Goal: Information Seeking & Learning: Learn about a topic

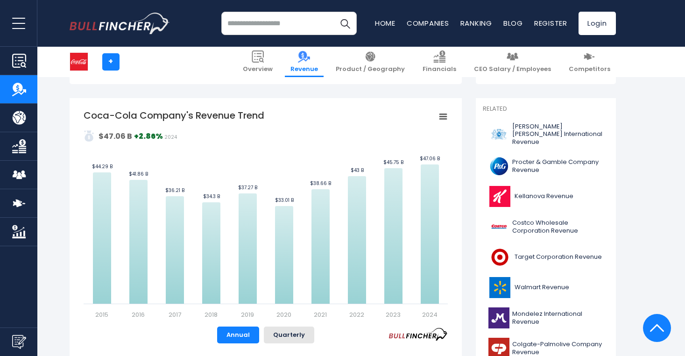
scroll to position [317, 0]
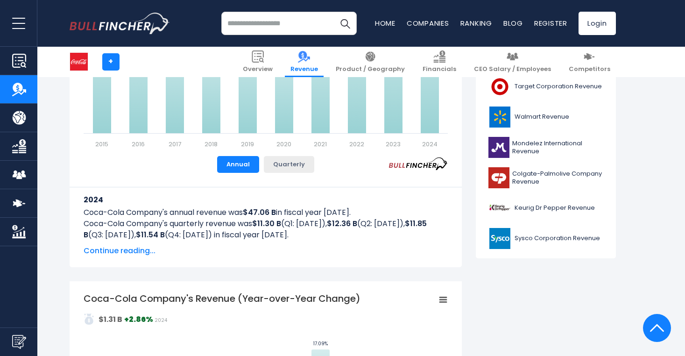
click at [298, 163] on button "Quarterly" at bounding box center [289, 164] width 50 height 17
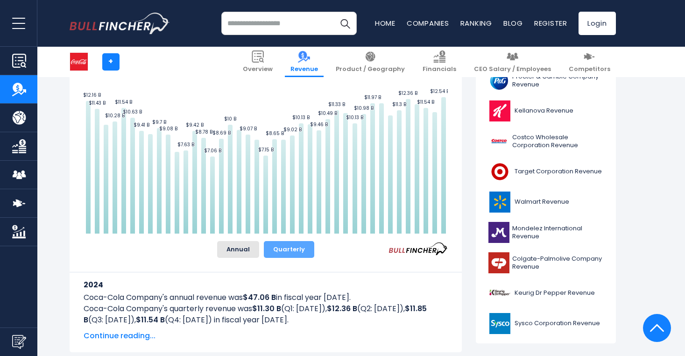
scroll to position [245, 0]
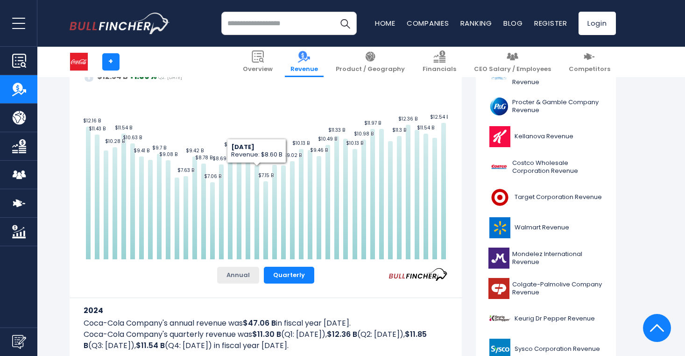
click at [236, 270] on button "Annual" at bounding box center [238, 275] width 42 height 17
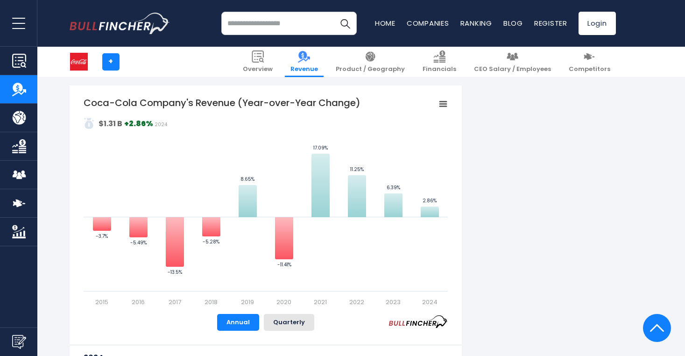
scroll to position [556, 0]
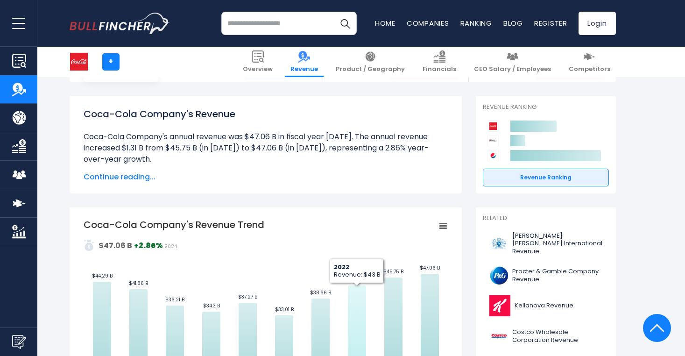
scroll to position [1, 0]
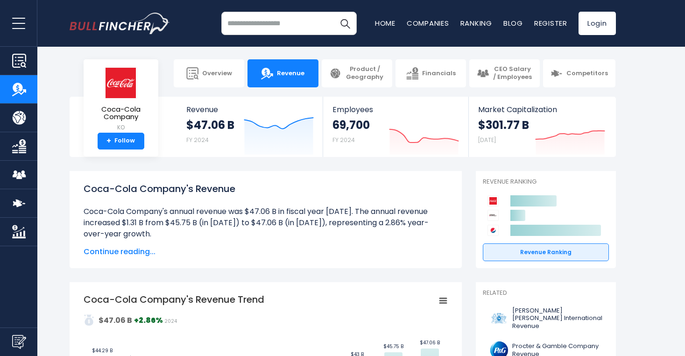
click at [116, 250] on span "Continue reading..." at bounding box center [266, 251] width 364 height 11
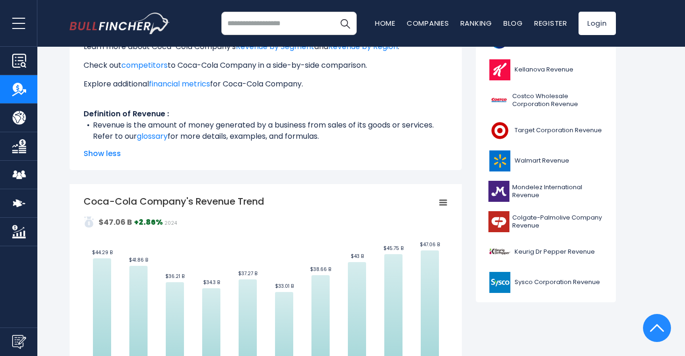
scroll to position [0, 0]
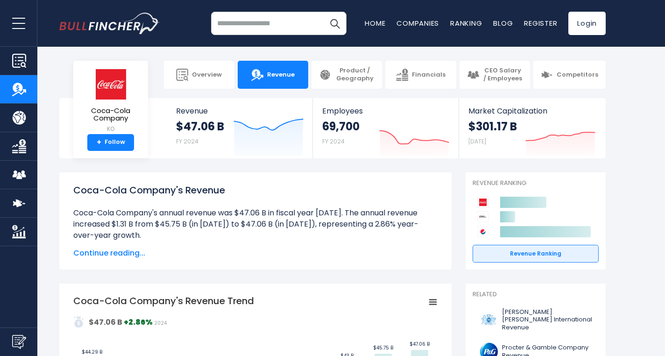
click at [627, 75] on section "+ Overview Revenue Product / Geography Financials Competitors" at bounding box center [332, 75] width 665 height 28
click at [637, 89] on body "Overview Revenue Product / Geography" at bounding box center [332, 178] width 665 height 356
